Goal: Information Seeking & Learning: Learn about a topic

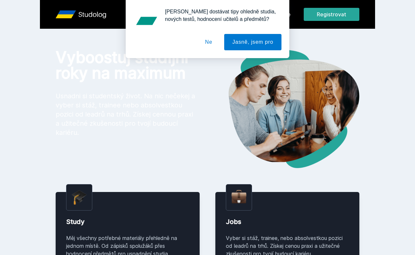
click at [212, 45] on button "Ne" at bounding box center [209, 42] width 24 height 16
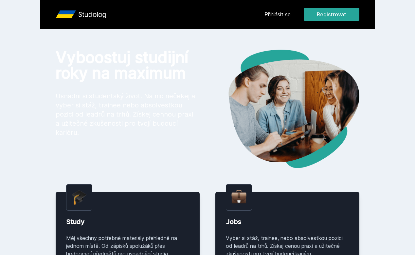
click at [284, 15] on link "Přihlásit se" at bounding box center [277, 14] width 26 height 8
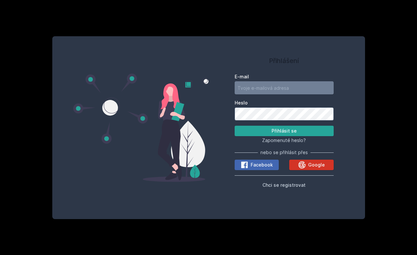
click at [304, 166] on icon at bounding box center [301, 164] width 7 height 7
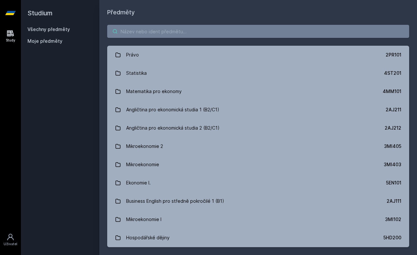
click at [208, 28] on input "search" at bounding box center [258, 31] width 302 height 13
paste input "Integrace v podnikových informačních systémech"
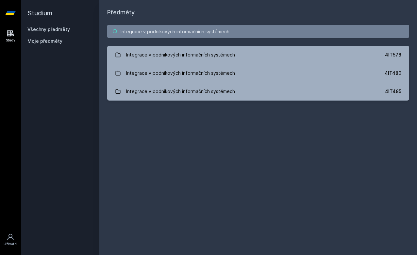
type input "Integrace v podnikových informačních systémech"
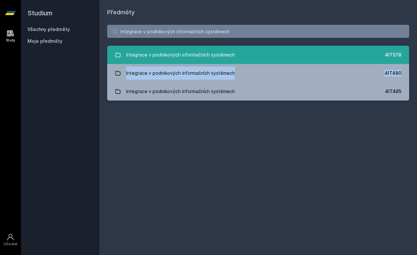
click at [232, 56] on div "Integrace v podnikových informačních systémech" at bounding box center [180, 54] width 109 height 13
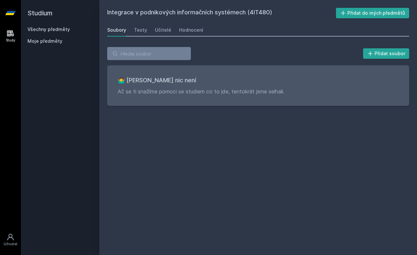
click at [42, 16] on h2 "Studium" at bounding box center [59, 13] width 65 height 26
click at [3, 14] on link at bounding box center [10, 13] width 21 height 26
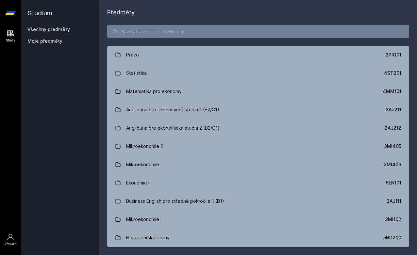
click at [32, 15] on h2 "Studium" at bounding box center [59, 13] width 65 height 26
click at [135, 26] on input "search" at bounding box center [258, 31] width 302 height 13
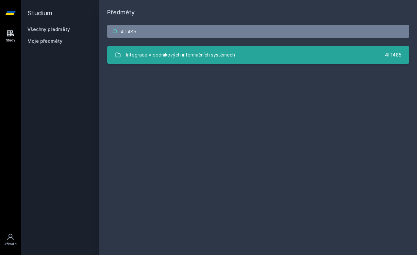
type input "4IT485"
click at [188, 57] on div "Integrace v podnikových informačních systémech" at bounding box center [180, 54] width 109 height 13
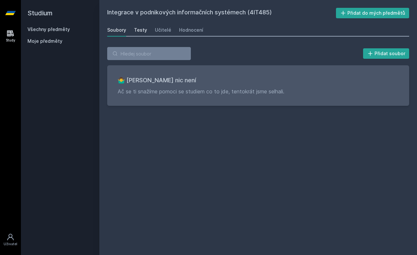
click at [142, 32] on div "Testy" at bounding box center [140, 30] width 13 height 7
click at [158, 31] on div "Učitelé" at bounding box center [163, 30] width 16 height 7
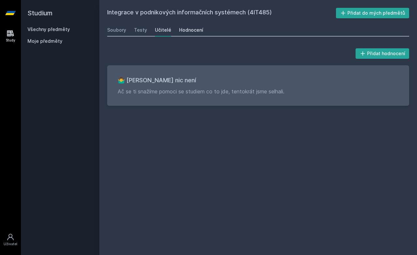
click at [179, 30] on div "Hodnocení" at bounding box center [191, 30] width 24 height 7
